Goal: Information Seeking & Learning: Understand process/instructions

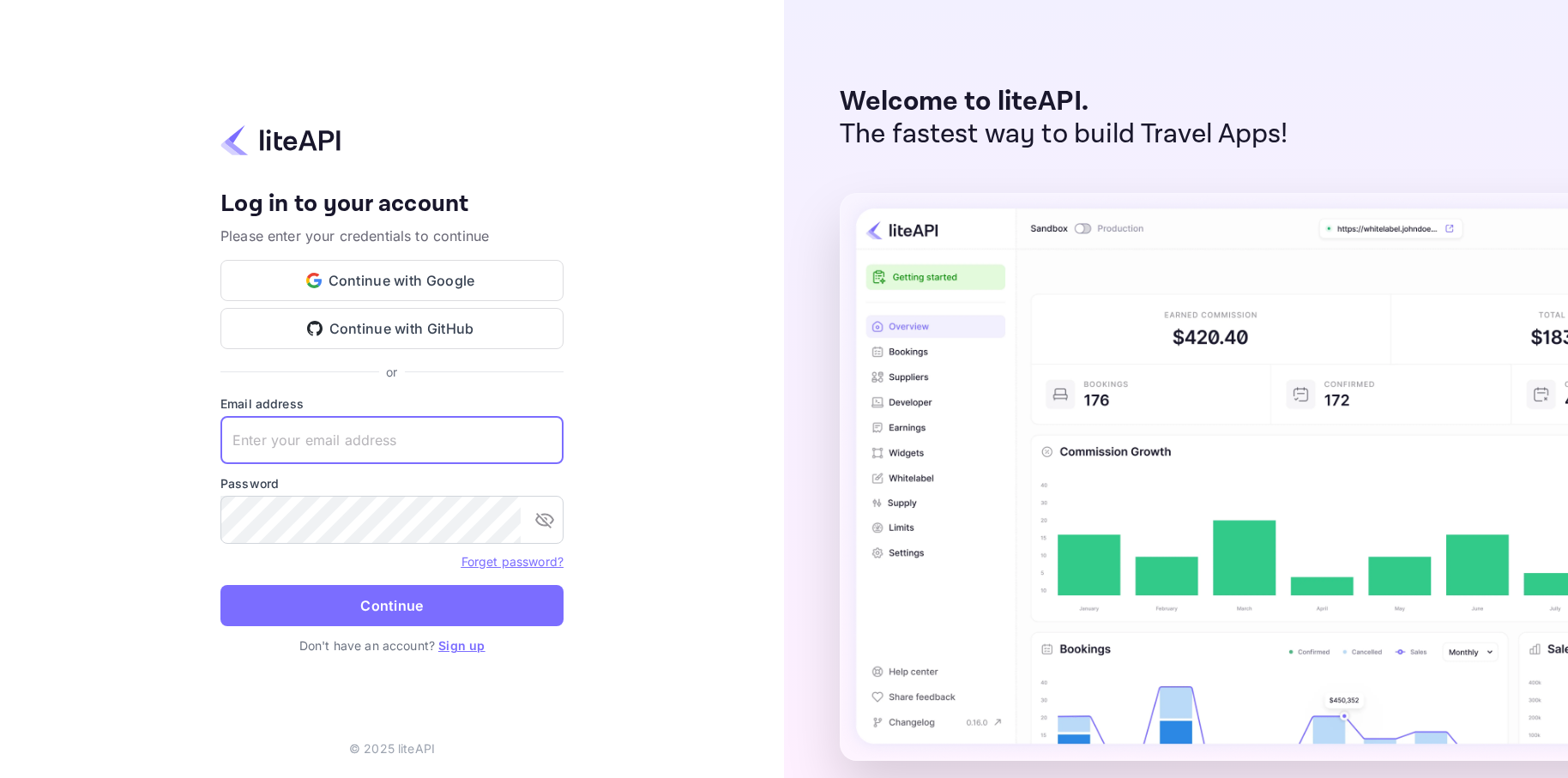
click at [388, 441] on input "text" at bounding box center [391, 439] width 343 height 48
type input "colin@fanmatcher.com"
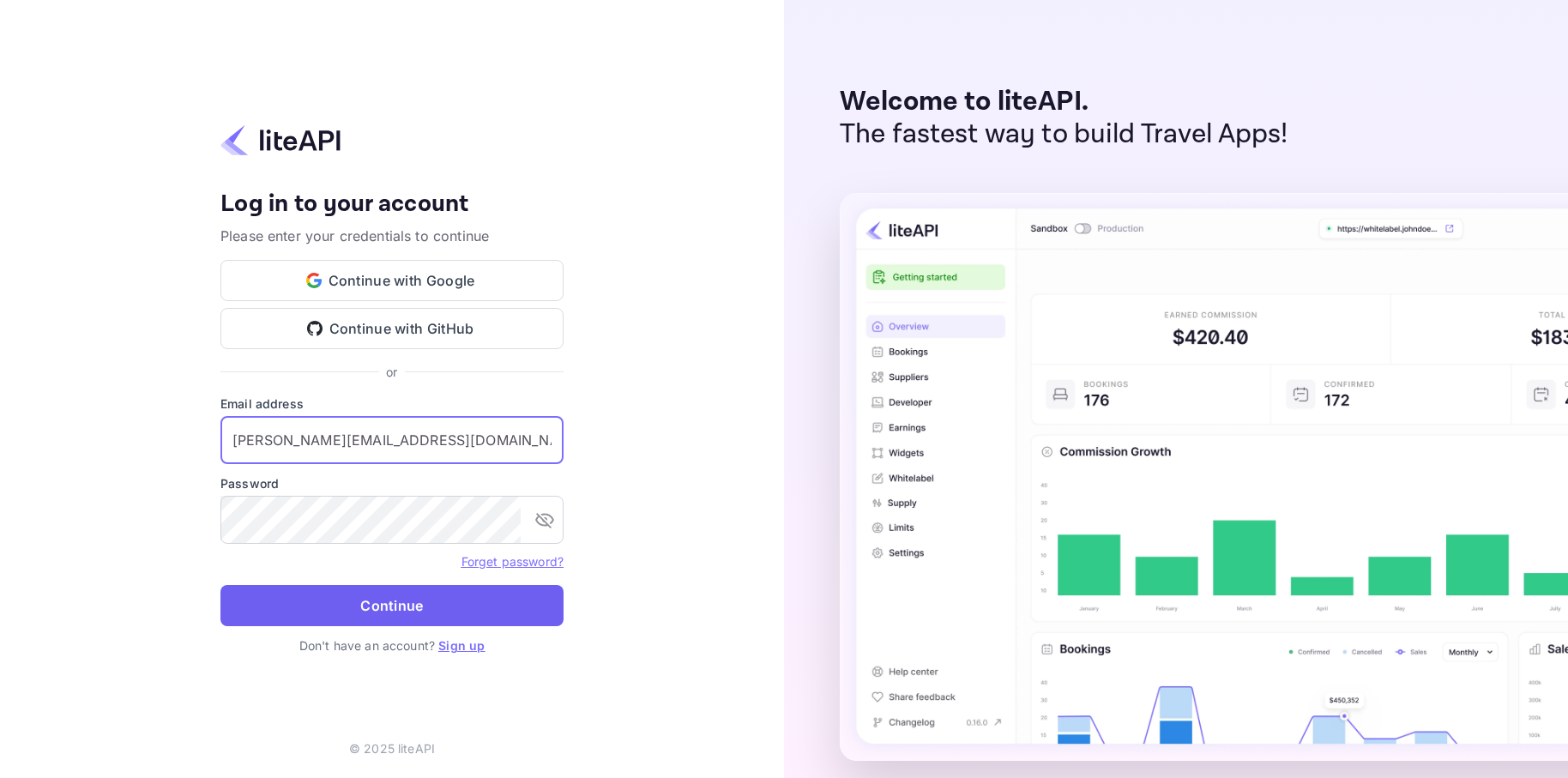
click at [433, 601] on button "Continue" at bounding box center [391, 606] width 343 height 41
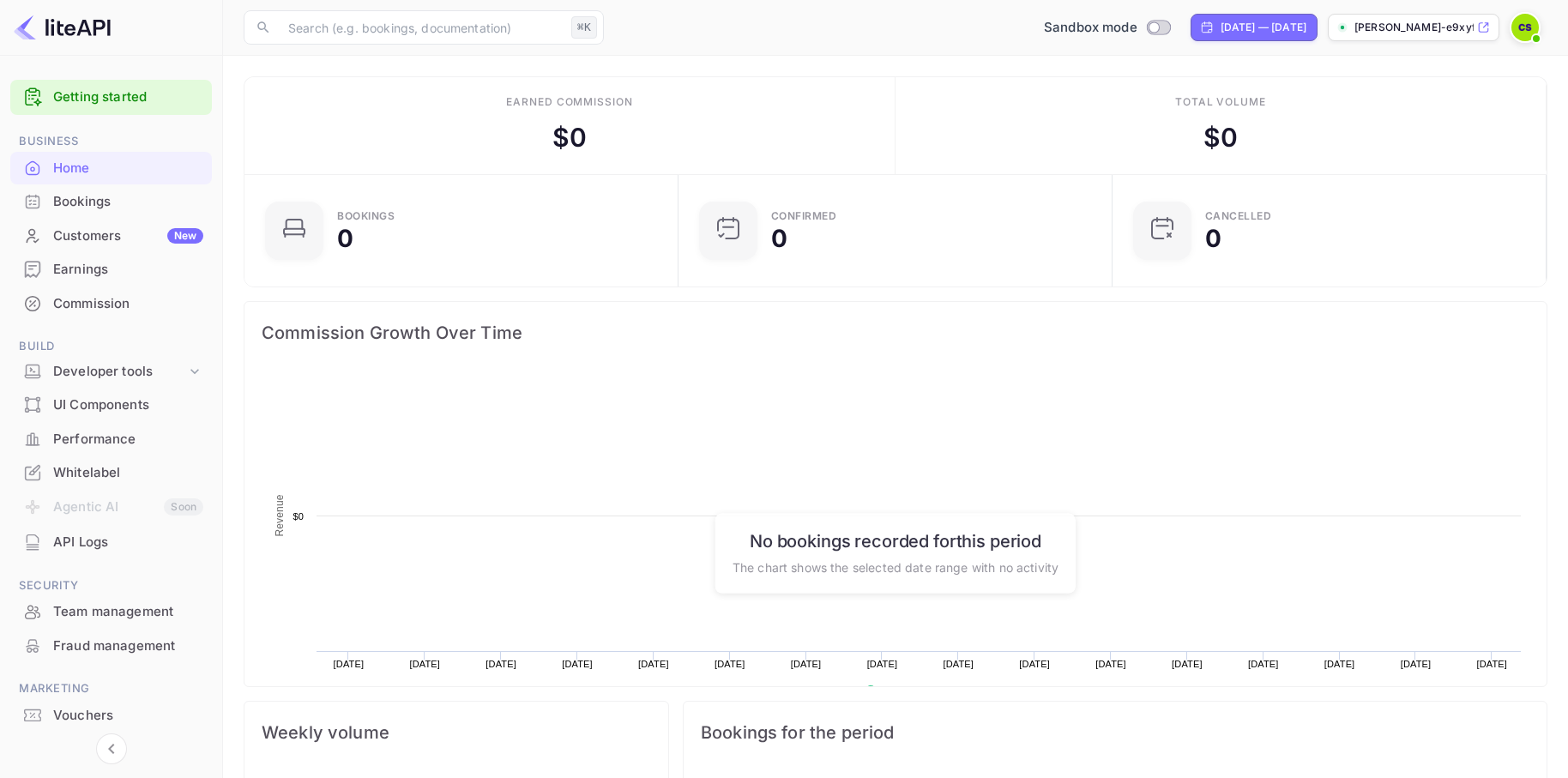
scroll to position [279, 424]
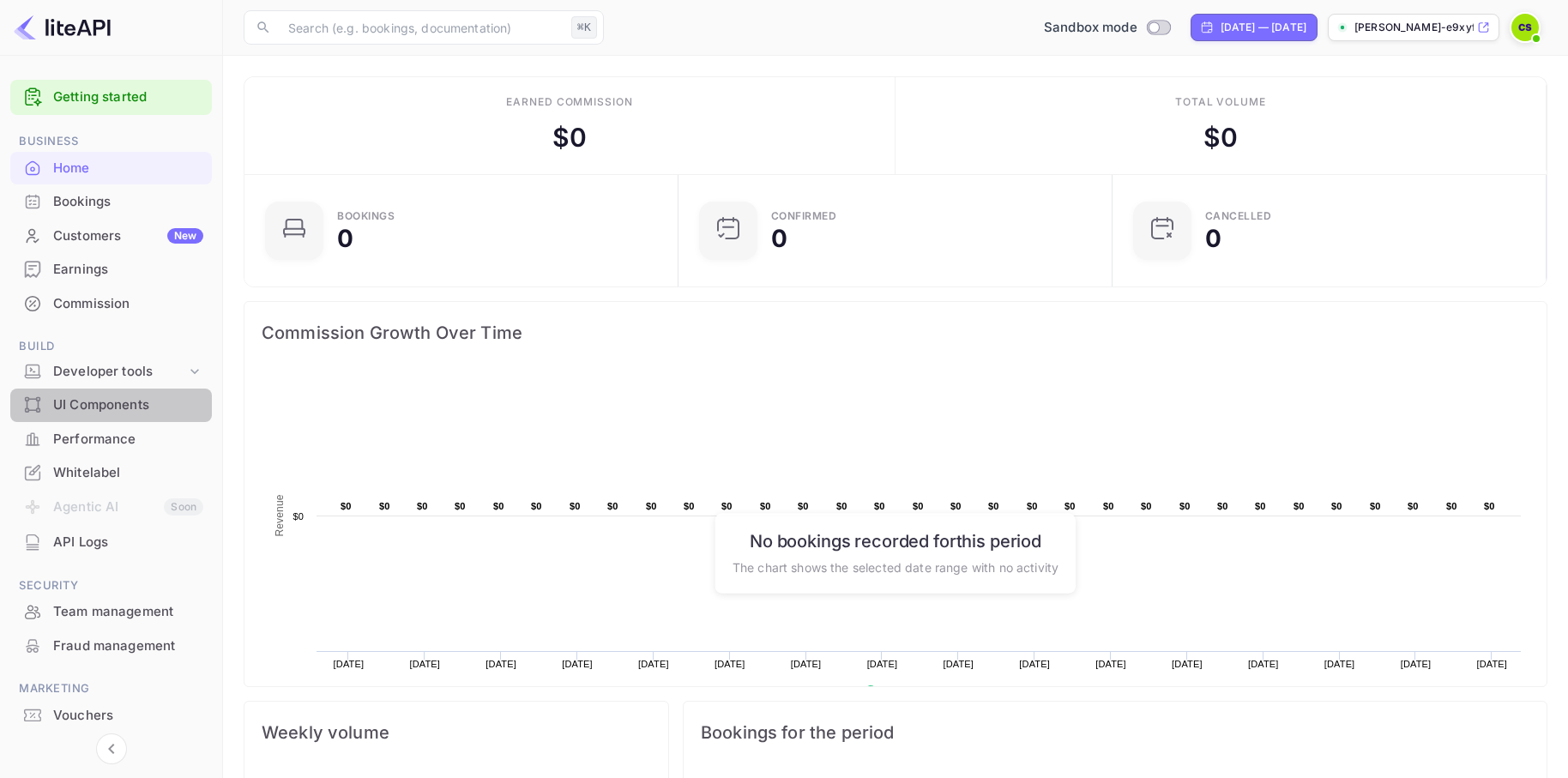
click at [136, 398] on div "UI Components" at bounding box center [127, 405] width 150 height 20
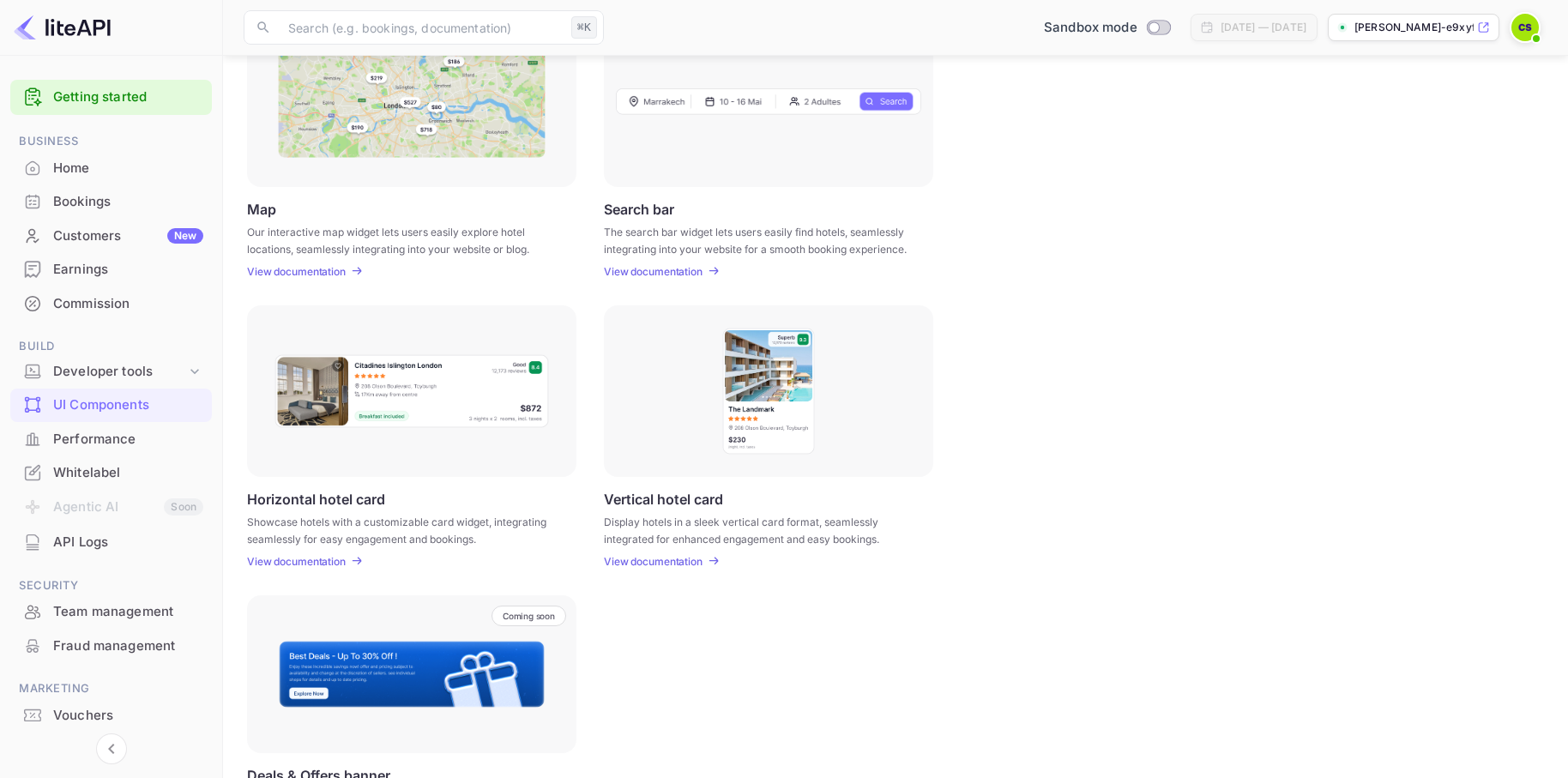
scroll to position [263, 0]
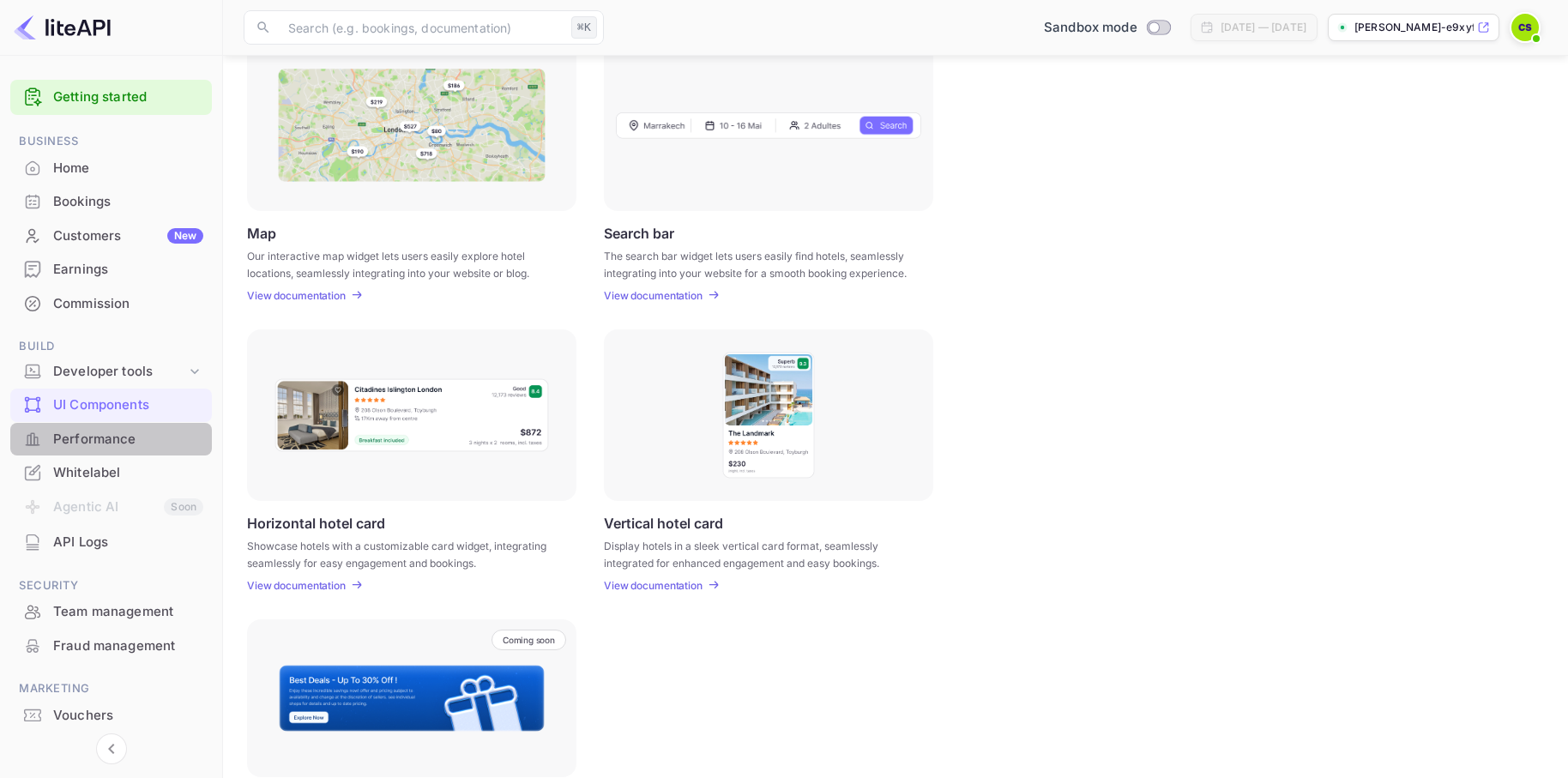
click at [112, 430] on div "Performance" at bounding box center [127, 439] width 150 height 20
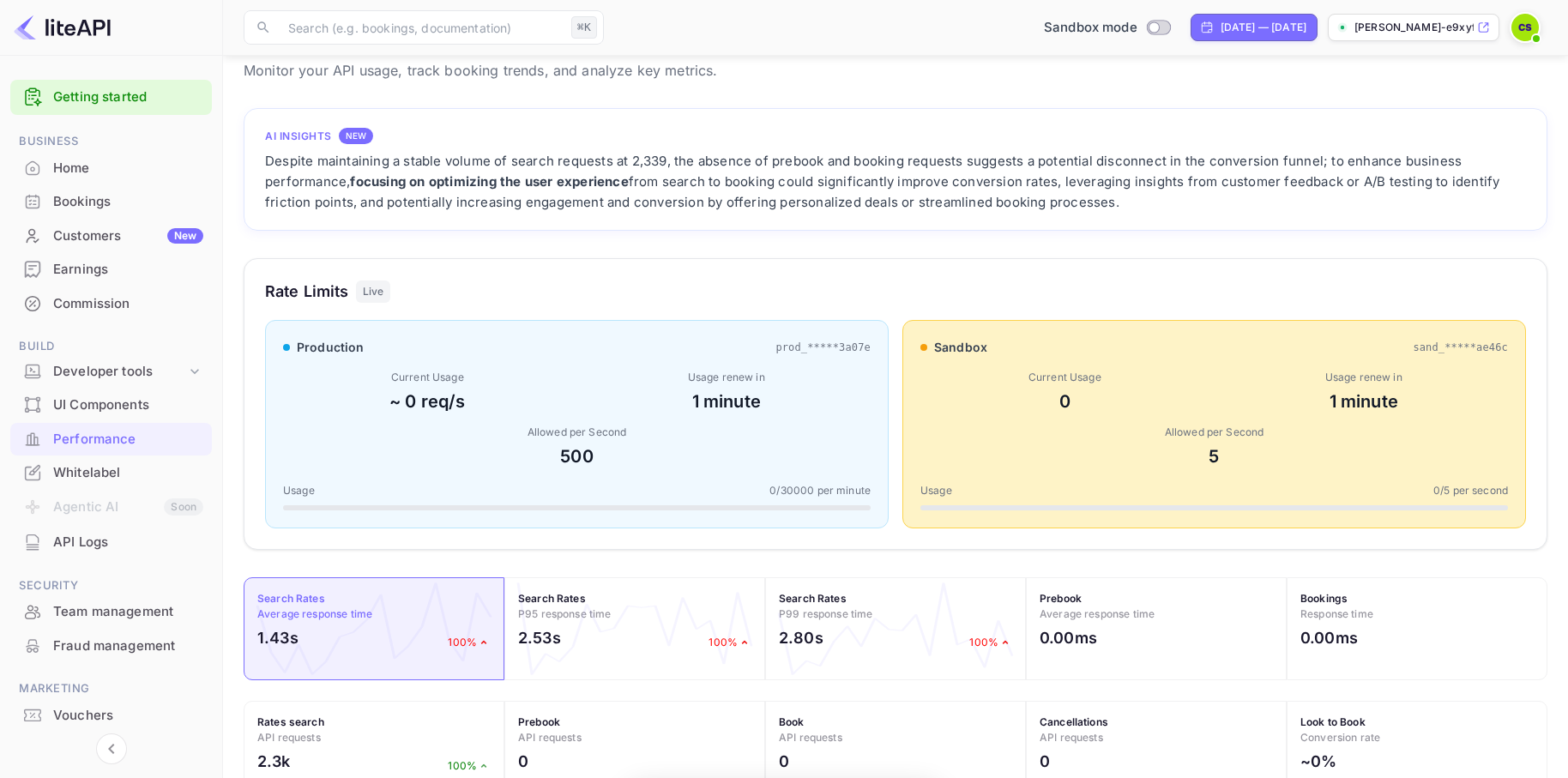
scroll to position [442, 1304]
click at [109, 101] on link "Getting started" at bounding box center [127, 97] width 150 height 20
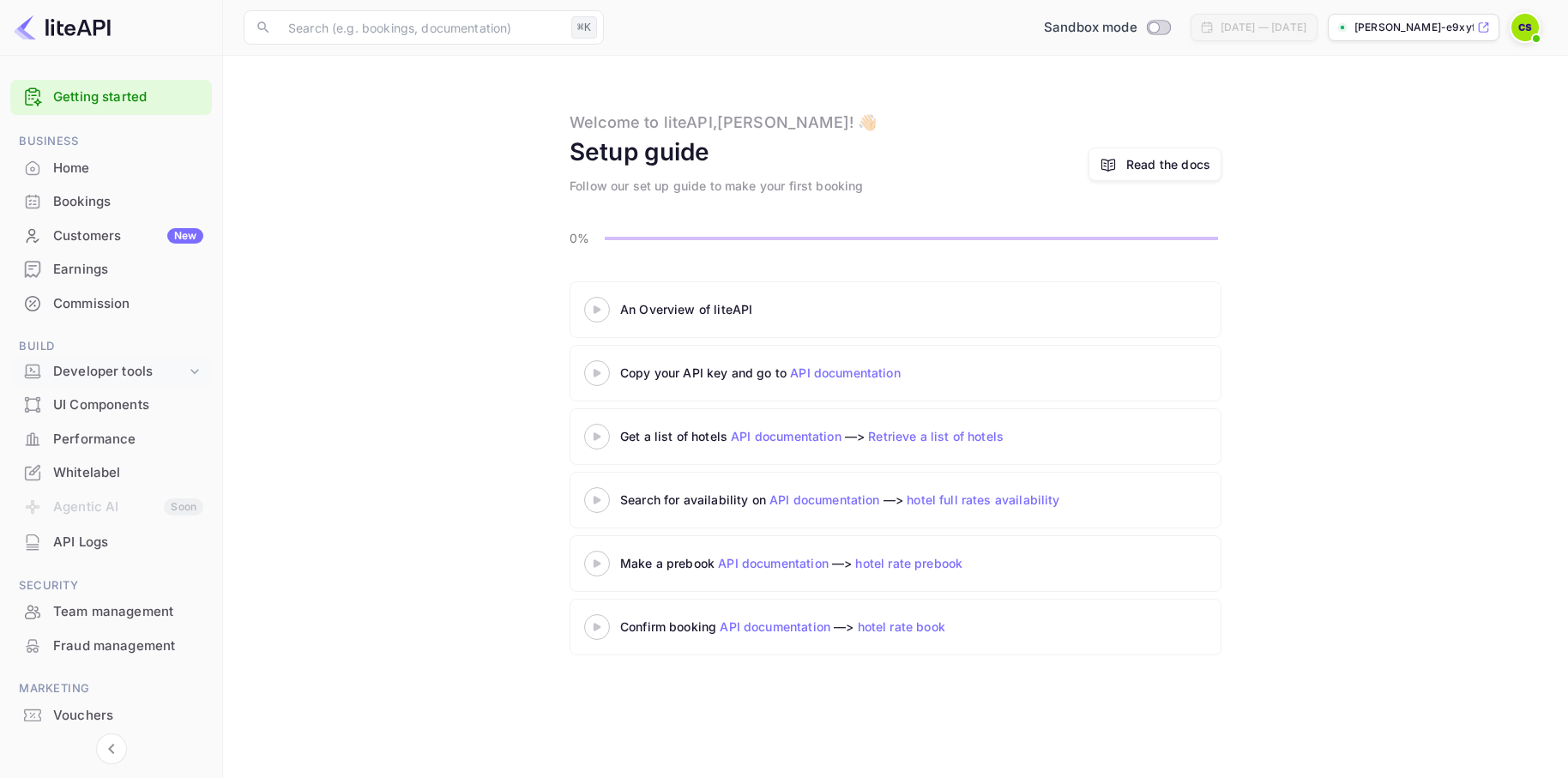
click at [121, 374] on div "Developer tools" at bounding box center [119, 372] width 133 height 20
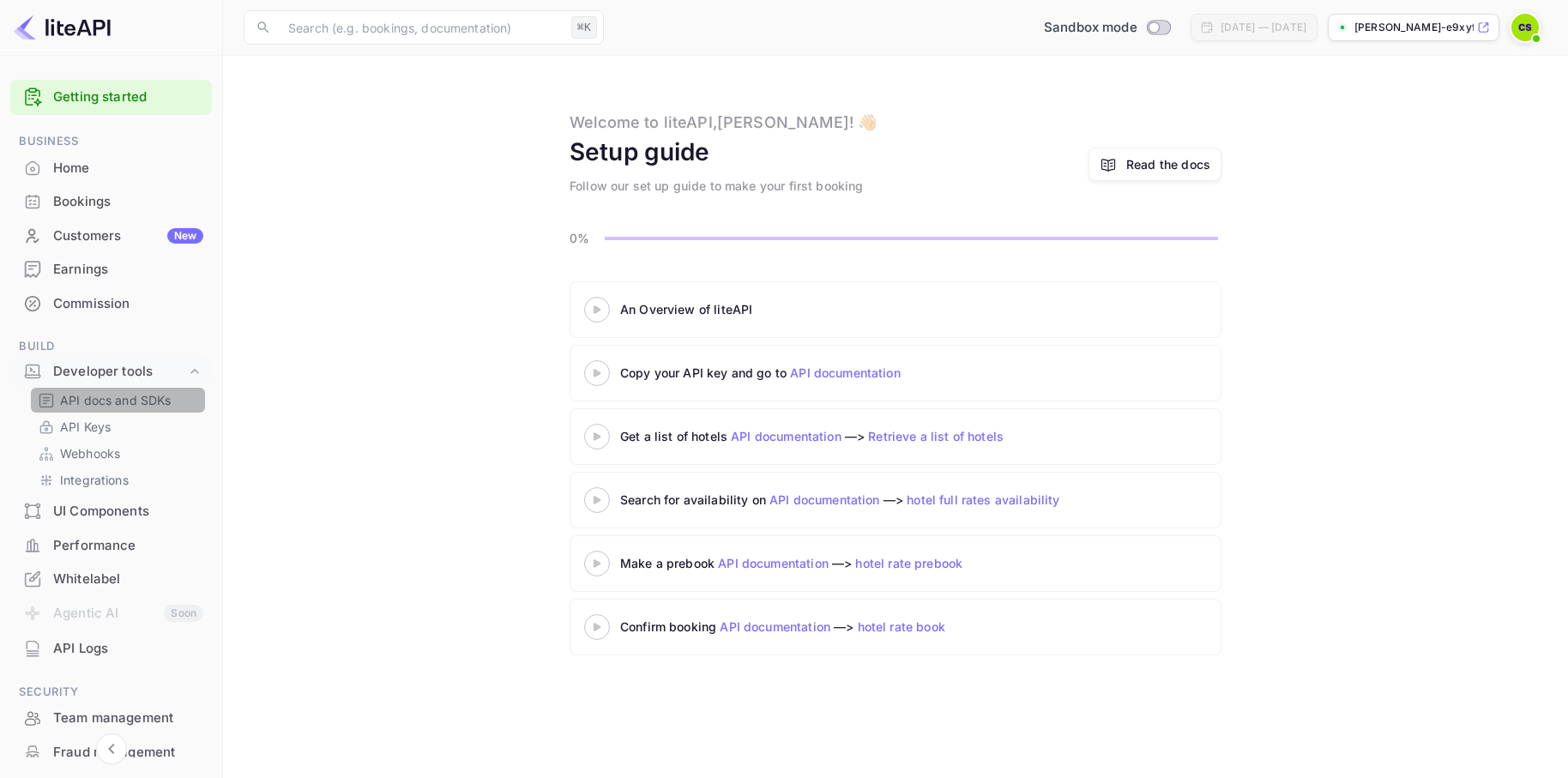
click at [111, 400] on p "API docs and SDKs" at bounding box center [115, 400] width 112 height 18
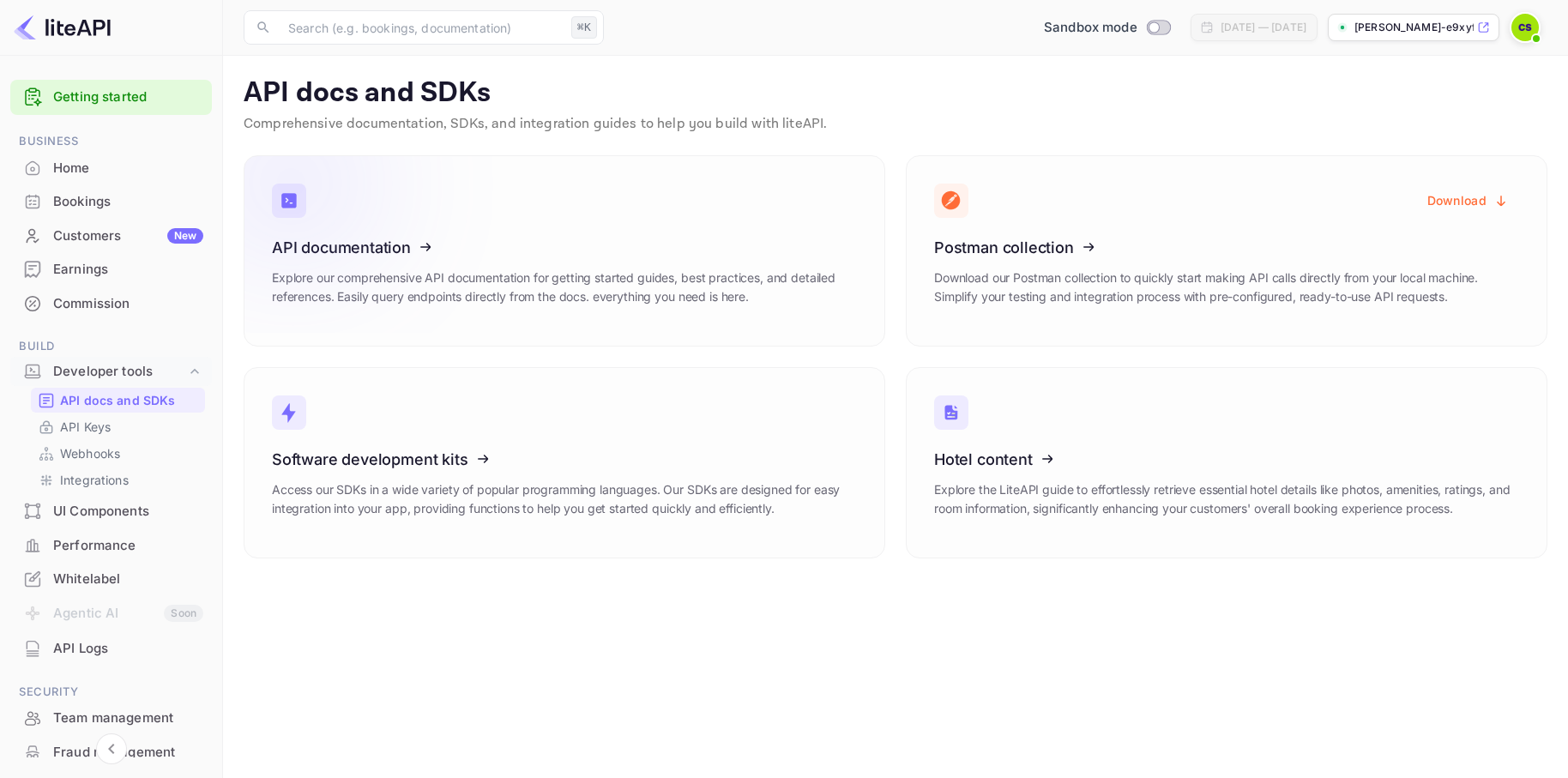
click at [348, 248] on icon at bounding box center [378, 245] width 267 height 177
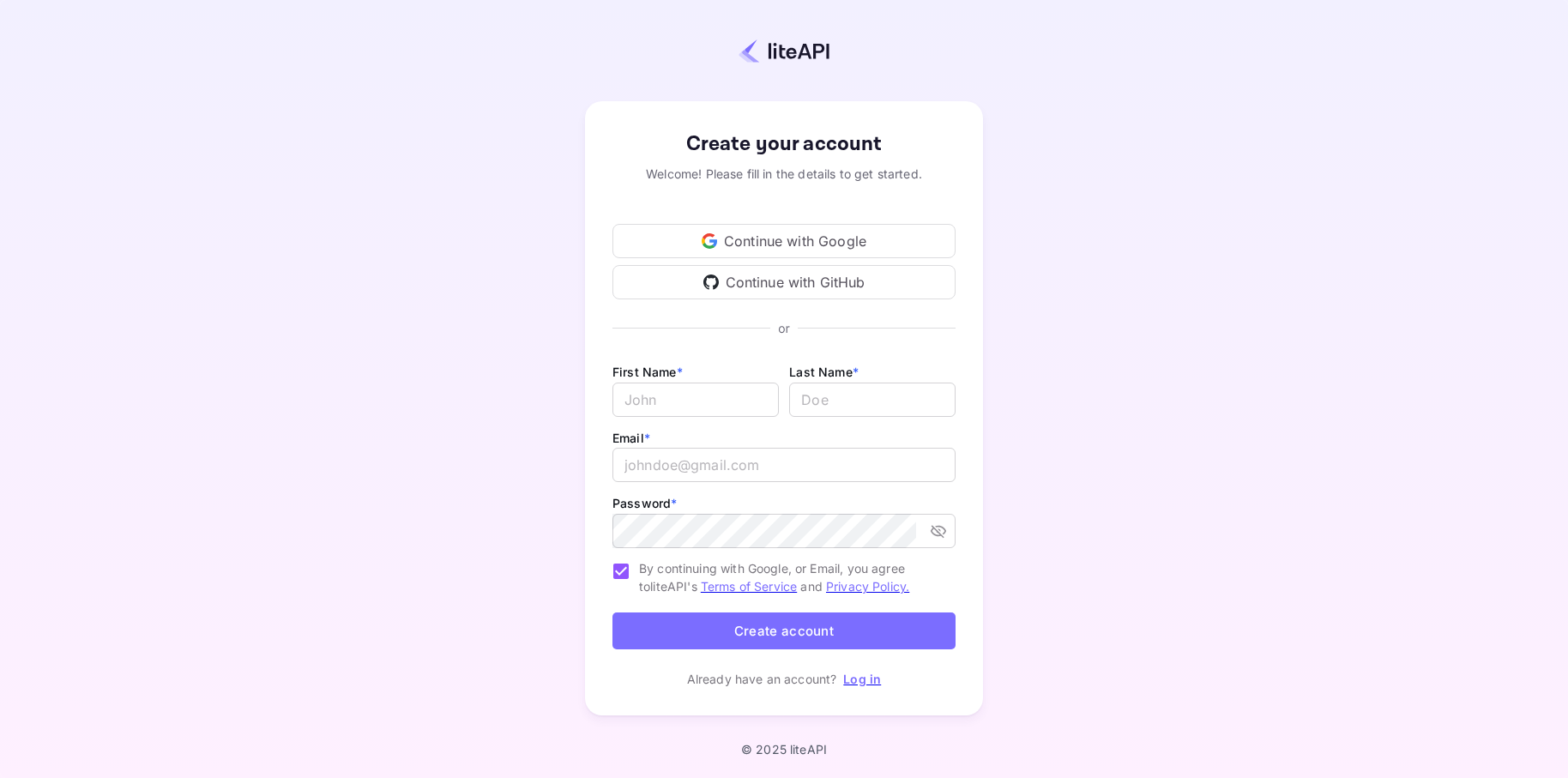
click at [869, 687] on div "Create your account Welcome! Please fill in the details to get started. Continu…" at bounding box center [784, 408] width 398 height 615
click at [857, 681] on link "Log in" at bounding box center [862, 678] width 38 height 15
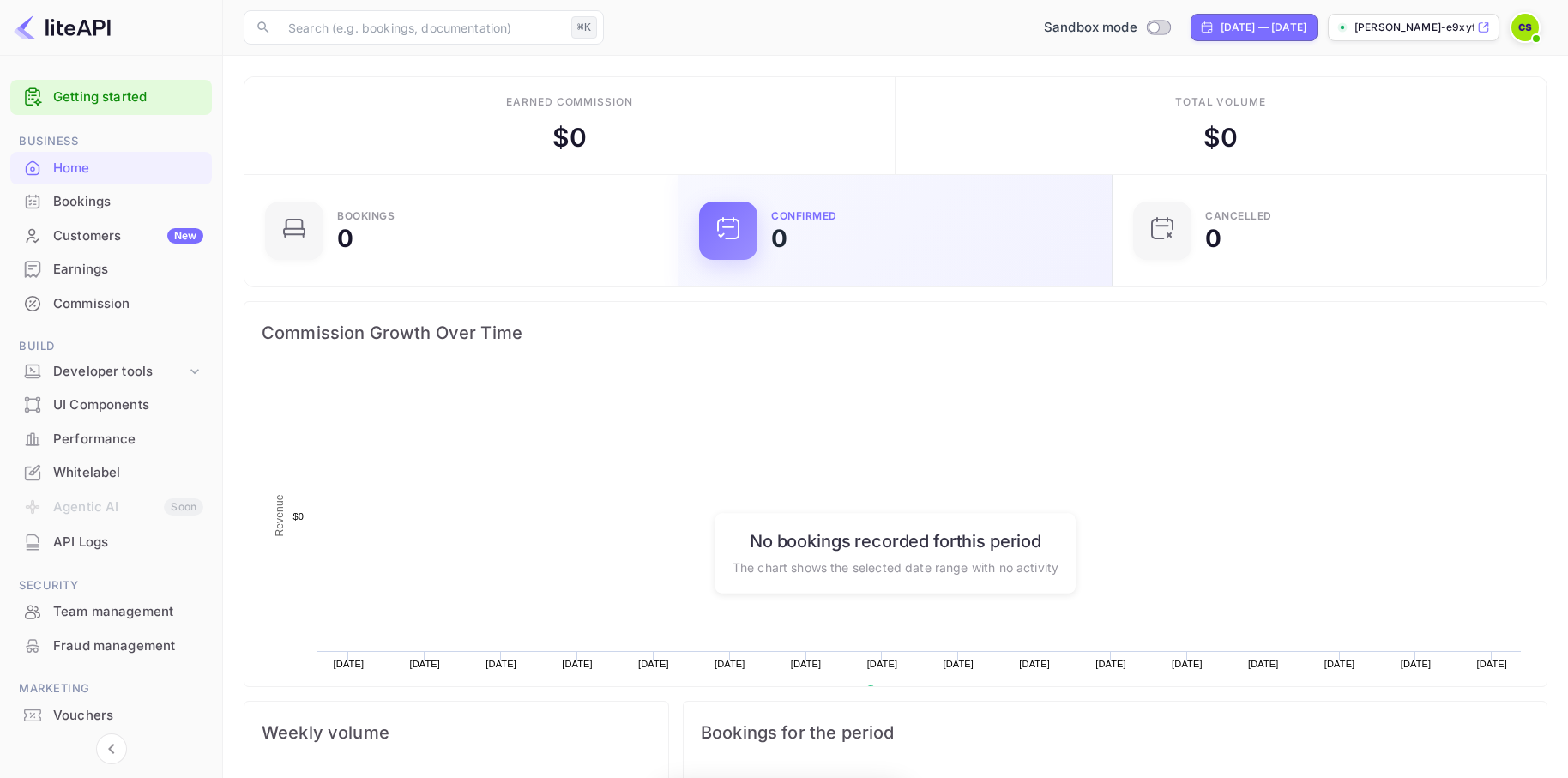
scroll to position [279, 424]
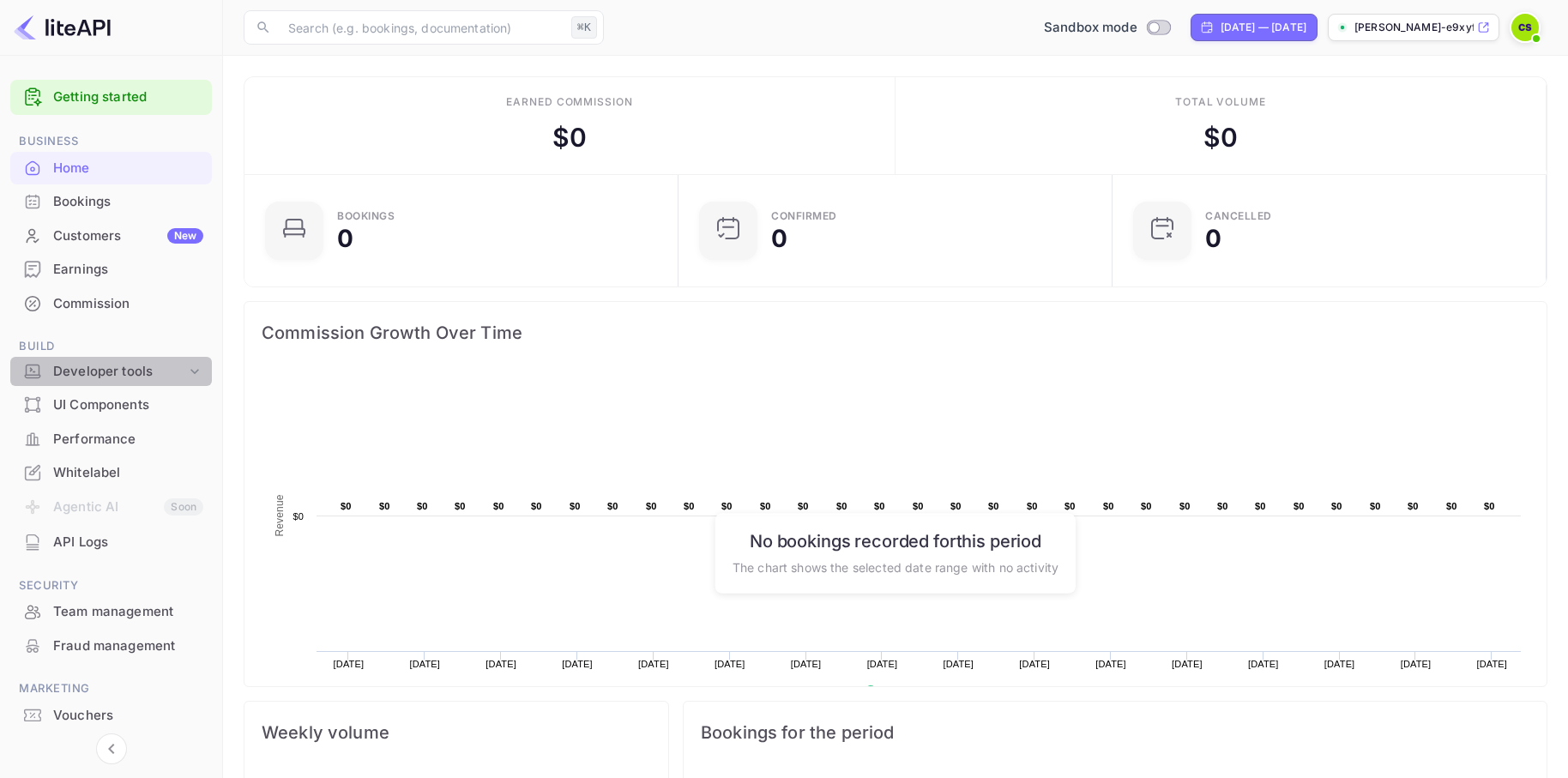
click at [107, 377] on div "Developer tools" at bounding box center [119, 372] width 133 height 20
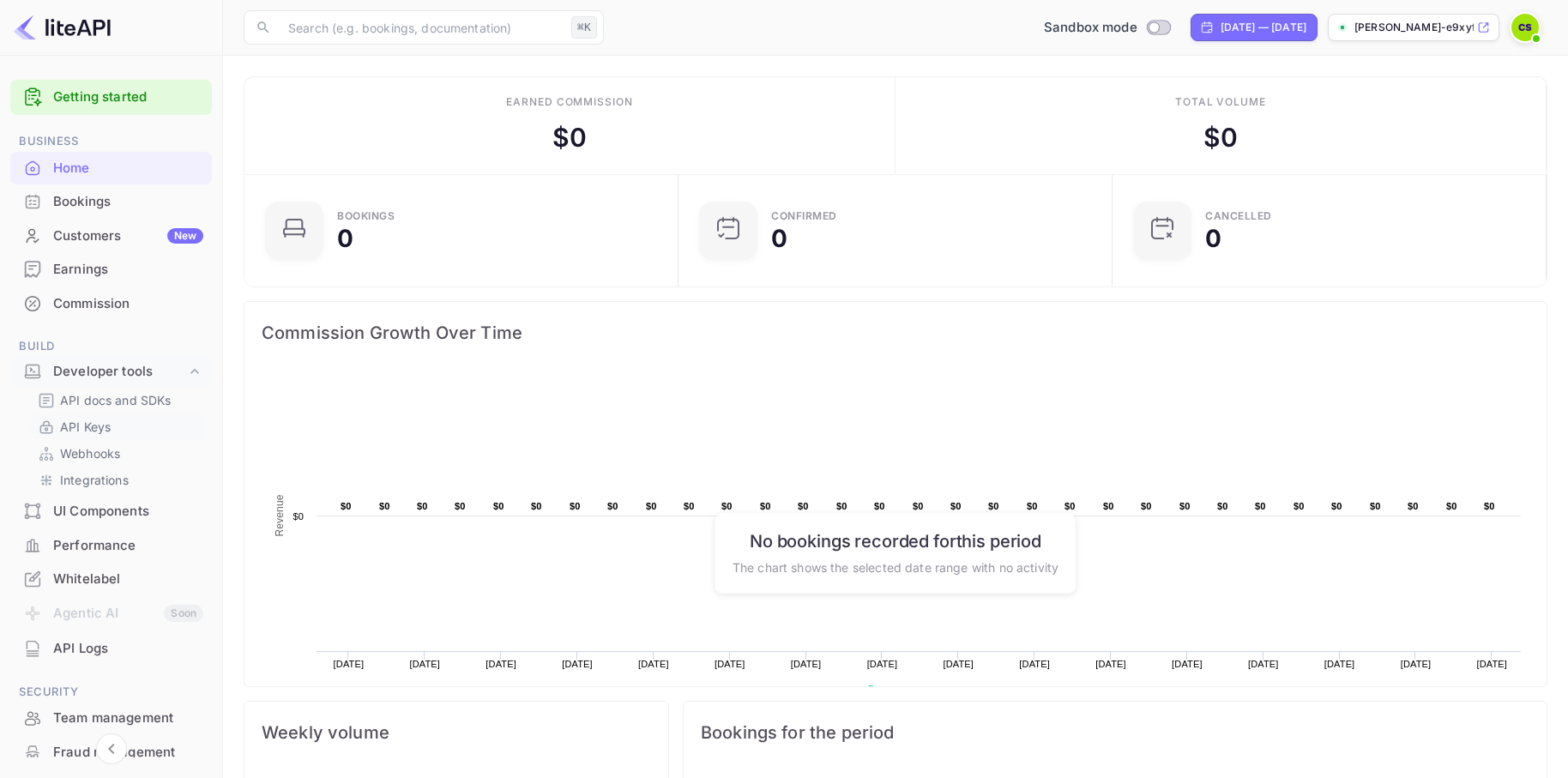
click at [87, 429] on p "API Keys" at bounding box center [85, 427] width 51 height 18
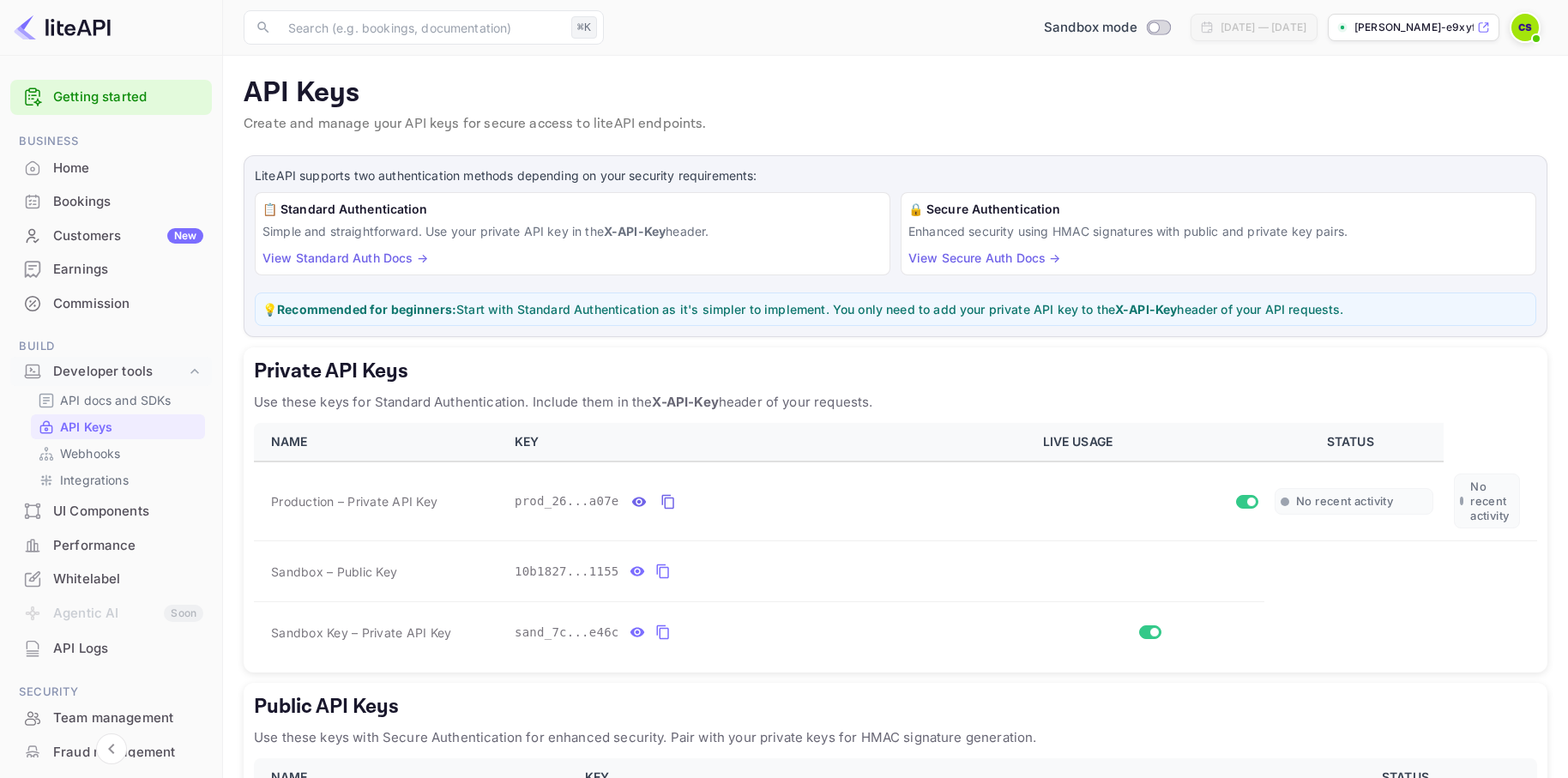
click at [379, 259] on link "View Standard Auth Docs →" at bounding box center [344, 257] width 165 height 15
click at [664, 629] on icon "private api keys table" at bounding box center [663, 632] width 16 height 21
